Goal: Task Accomplishment & Management: Manage account settings

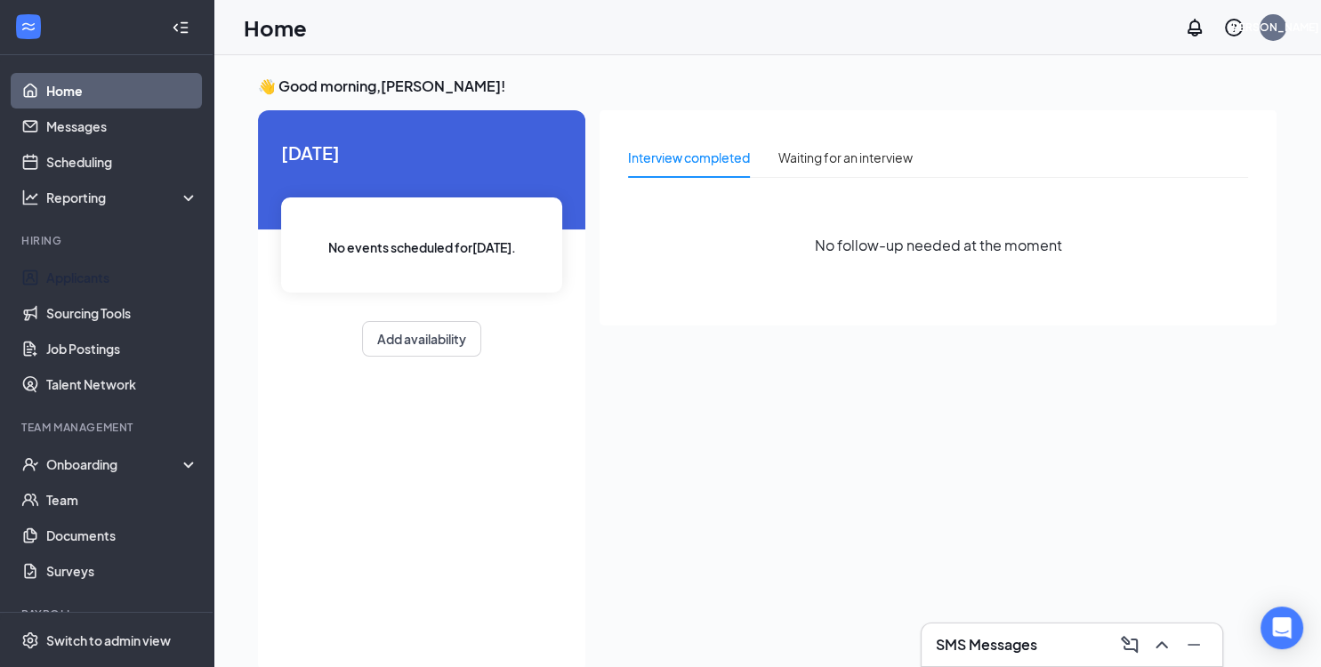
click at [101, 277] on link "Applicants" at bounding box center [122, 278] width 152 height 36
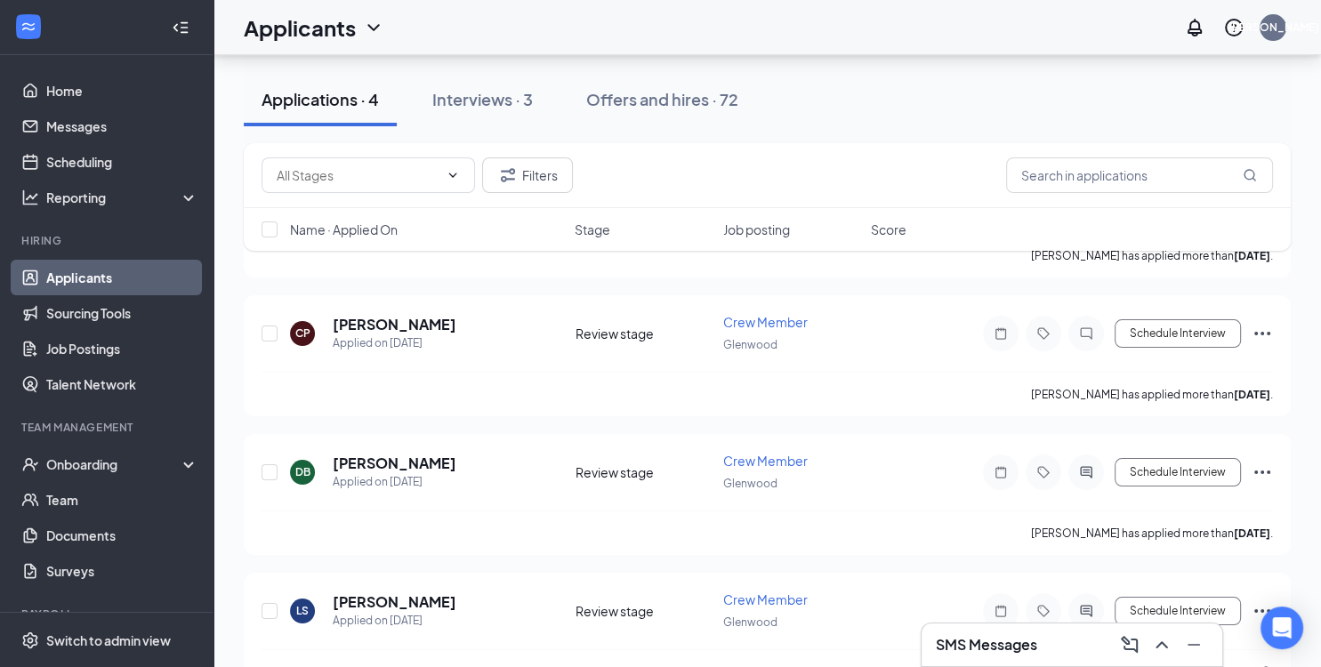
scroll to position [230, 0]
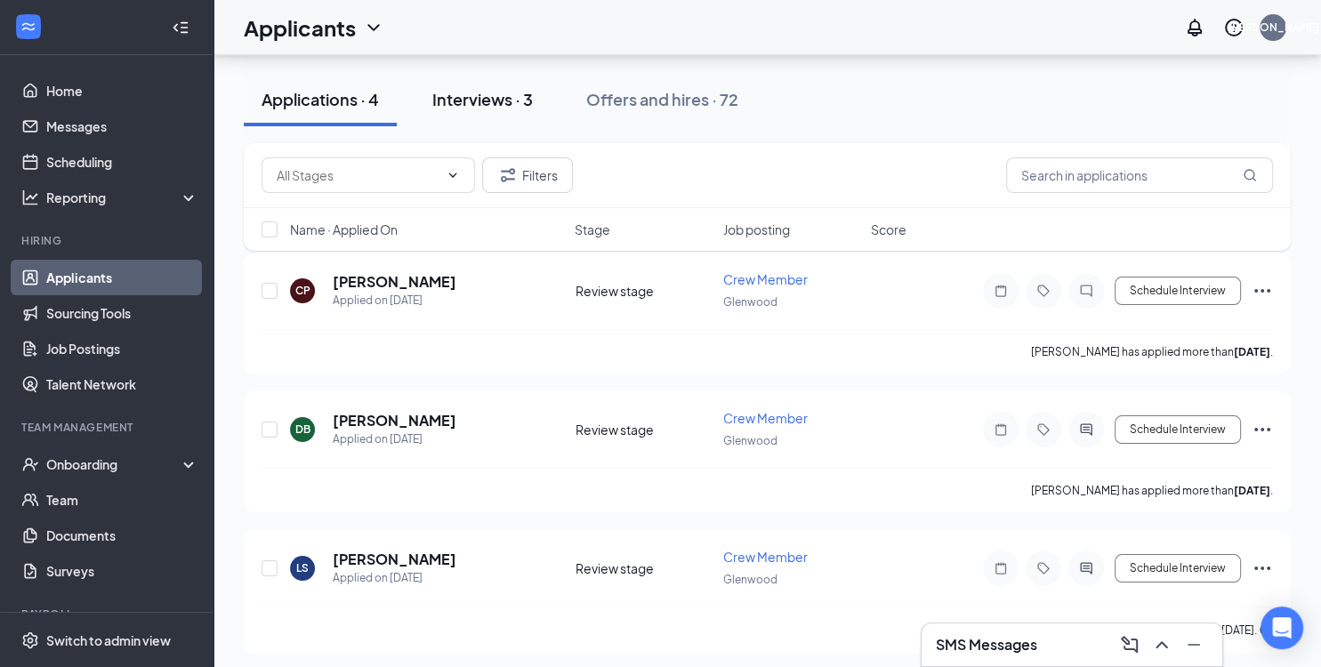
click at [499, 85] on button "Interviews · 3" at bounding box center [482, 99] width 136 height 53
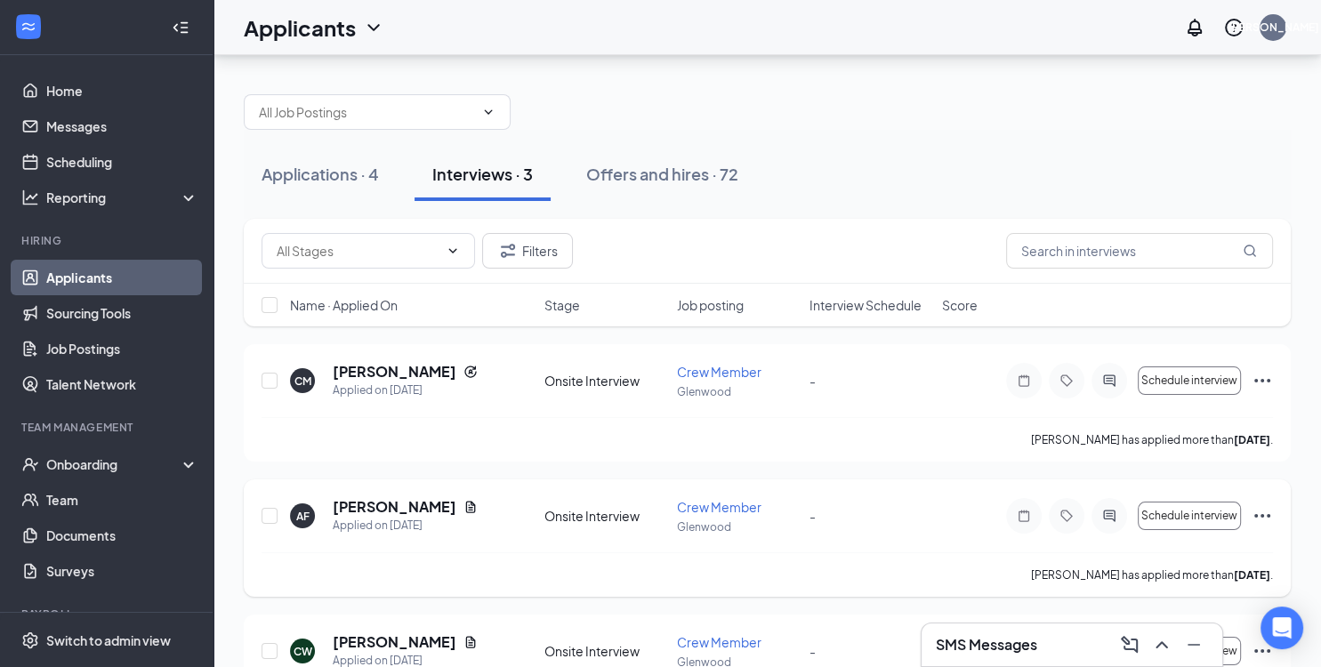
scroll to position [85, 0]
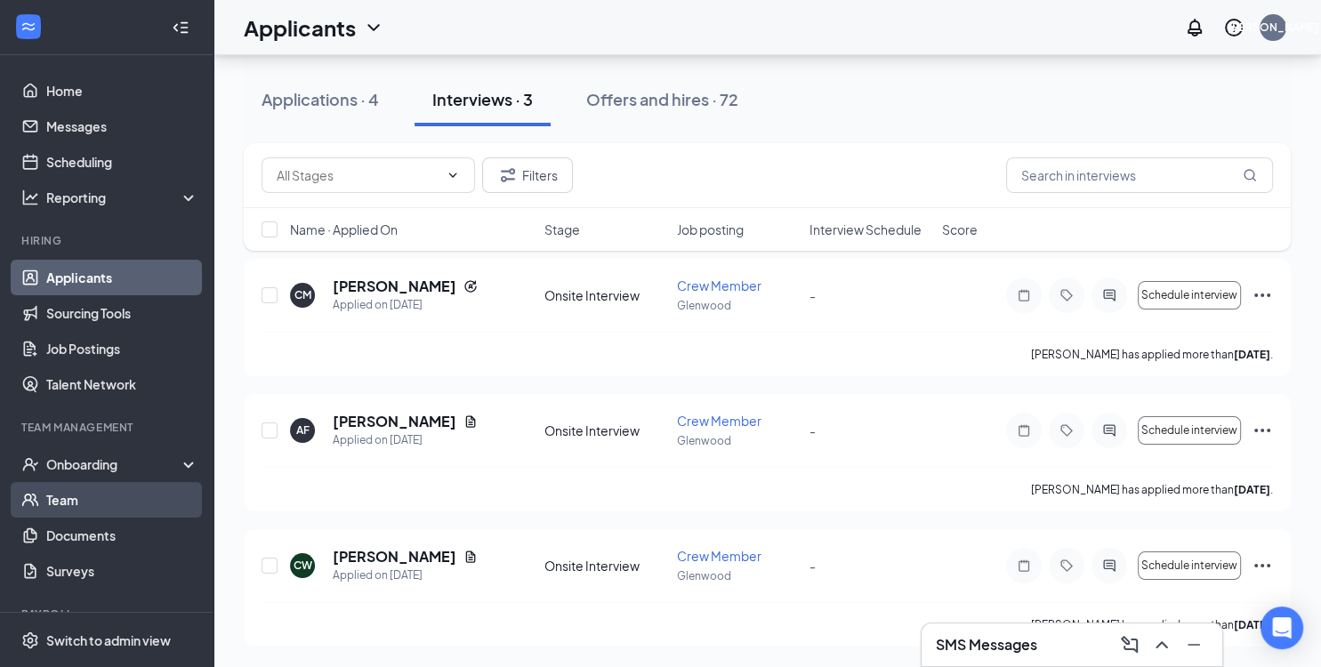
click at [84, 498] on link "Team" at bounding box center [122, 500] width 152 height 36
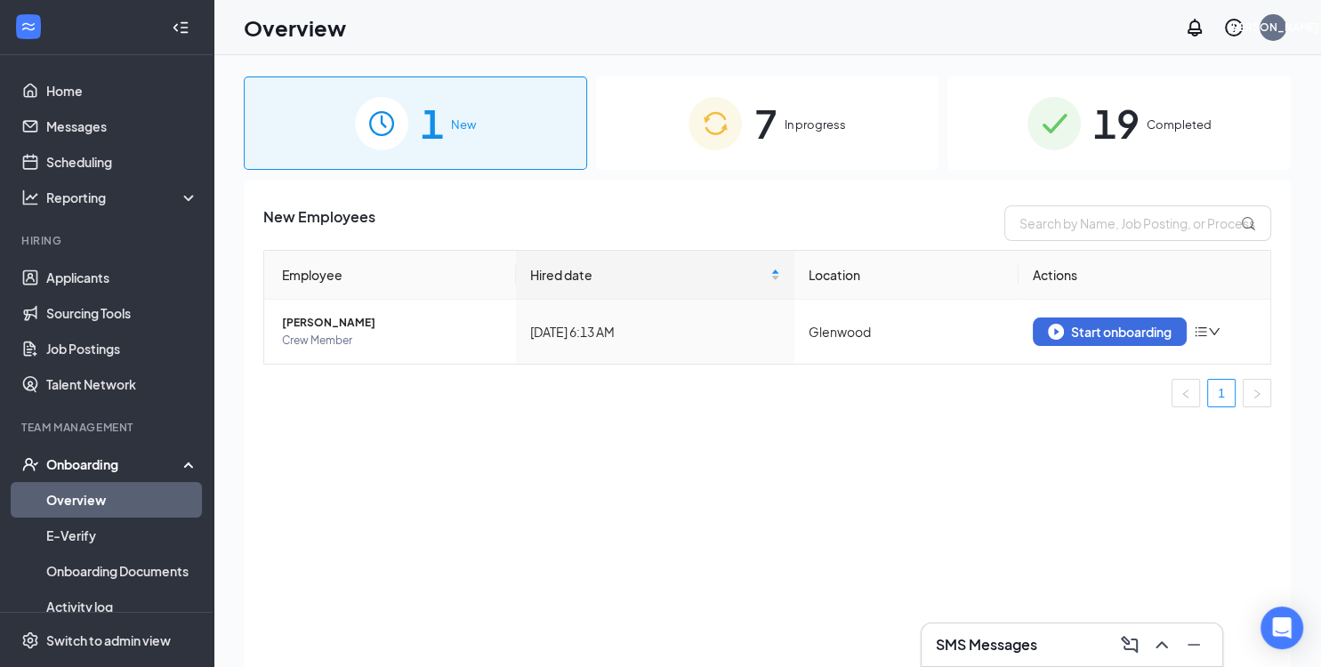
click at [825, 141] on div "7 In progress" at bounding box center [767, 122] width 343 height 93
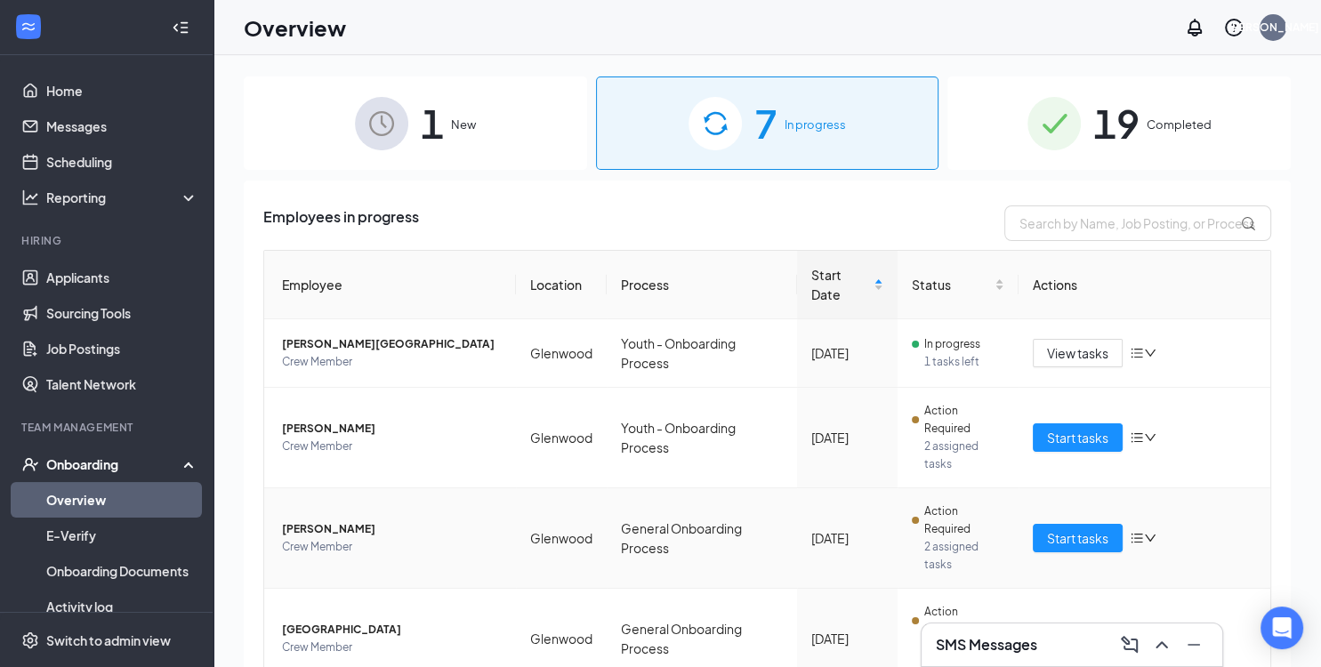
click at [1144, 536] on icon "down" at bounding box center [1150, 538] width 12 height 12
click at [1014, 651] on div "Remove from onboarding" at bounding box center [1040, 653] width 192 height 18
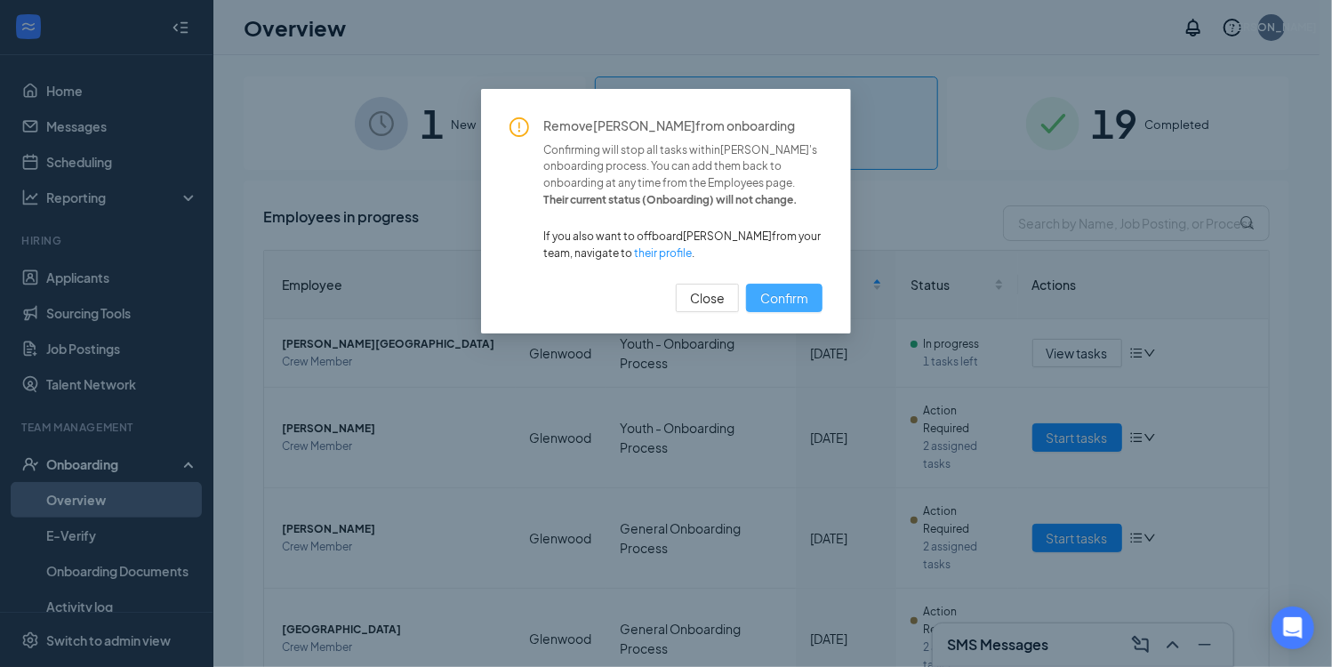
click at [800, 295] on span "Confirm" at bounding box center [784, 298] width 48 height 20
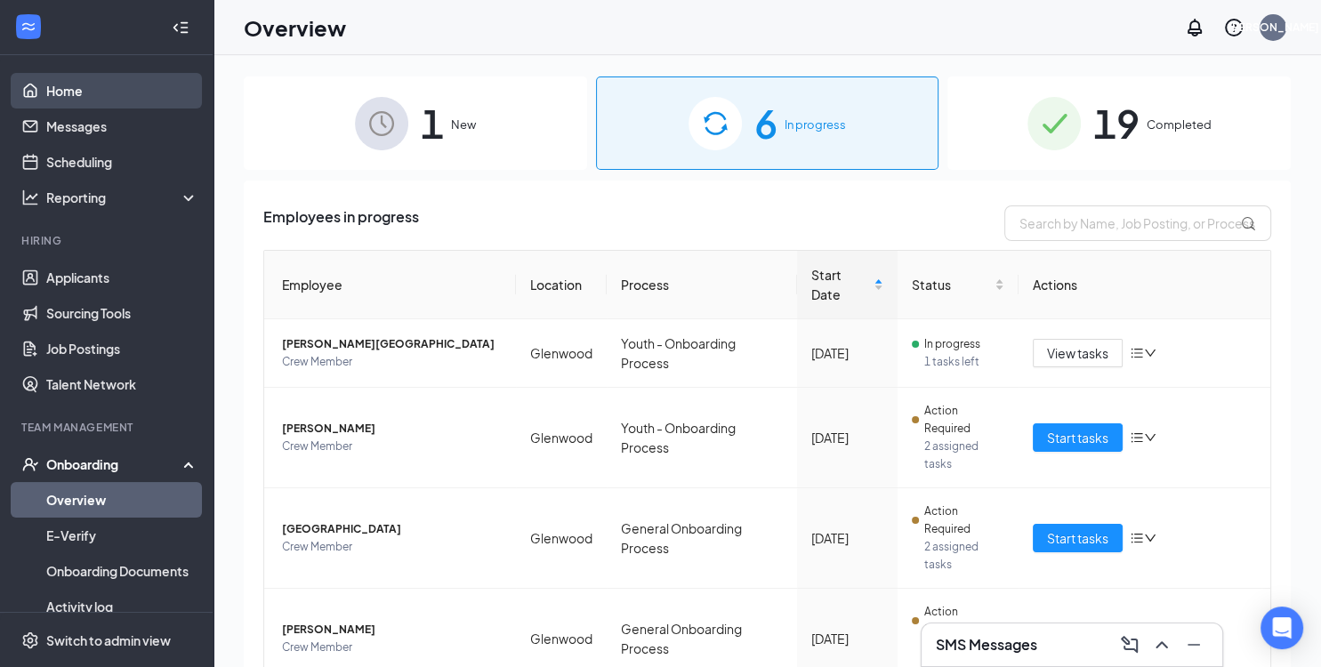
click at [131, 91] on link "Home" at bounding box center [122, 91] width 152 height 36
